Goal: Navigation & Orientation: Find specific page/section

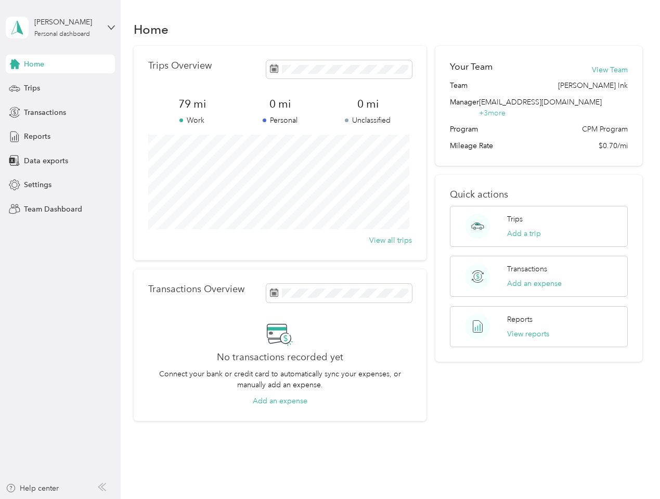
click at [330, 250] on div "Trips Overview 79 mi Work 0 mi Personal 0 mi Unclassified View all trips" at bounding box center [280, 153] width 293 height 215
click at [60, 28] on div "[PERSON_NAME]" at bounding box center [66, 22] width 65 height 11
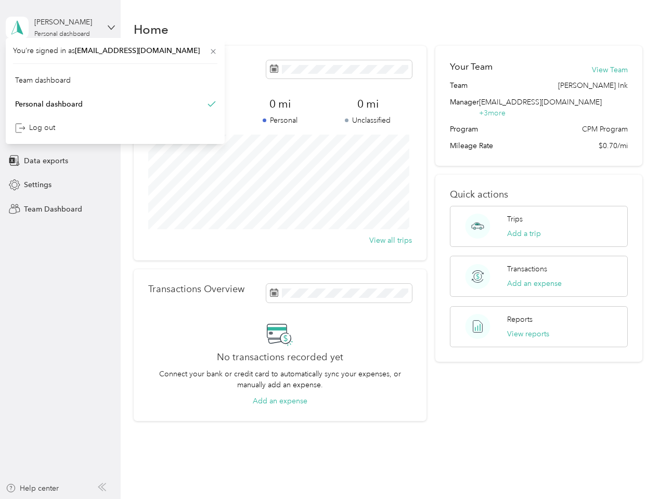
click at [60, 64] on div "You’re signed in as [EMAIL_ADDRESS][DOMAIN_NAME] Team dashboard Personal dashbo…" at bounding box center [115, 91] width 219 height 106
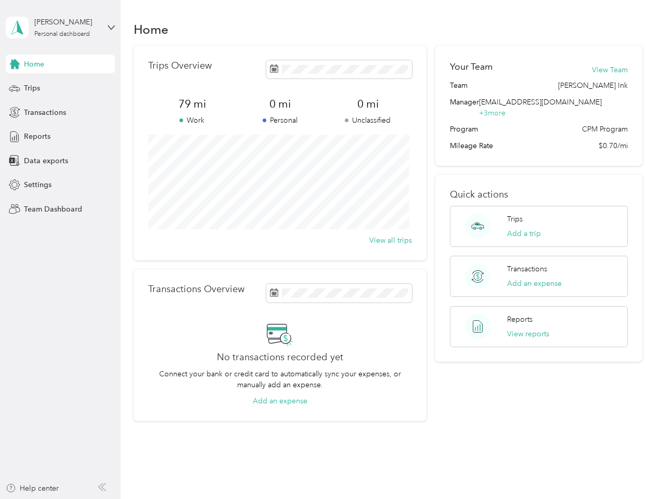
click at [15, 64] on div "You’re signed in as [EMAIL_ADDRESS][DOMAIN_NAME] Team dashboard Personal dashbo…" at bounding box center [115, 91] width 219 height 106
